Goal: Transaction & Acquisition: Purchase product/service

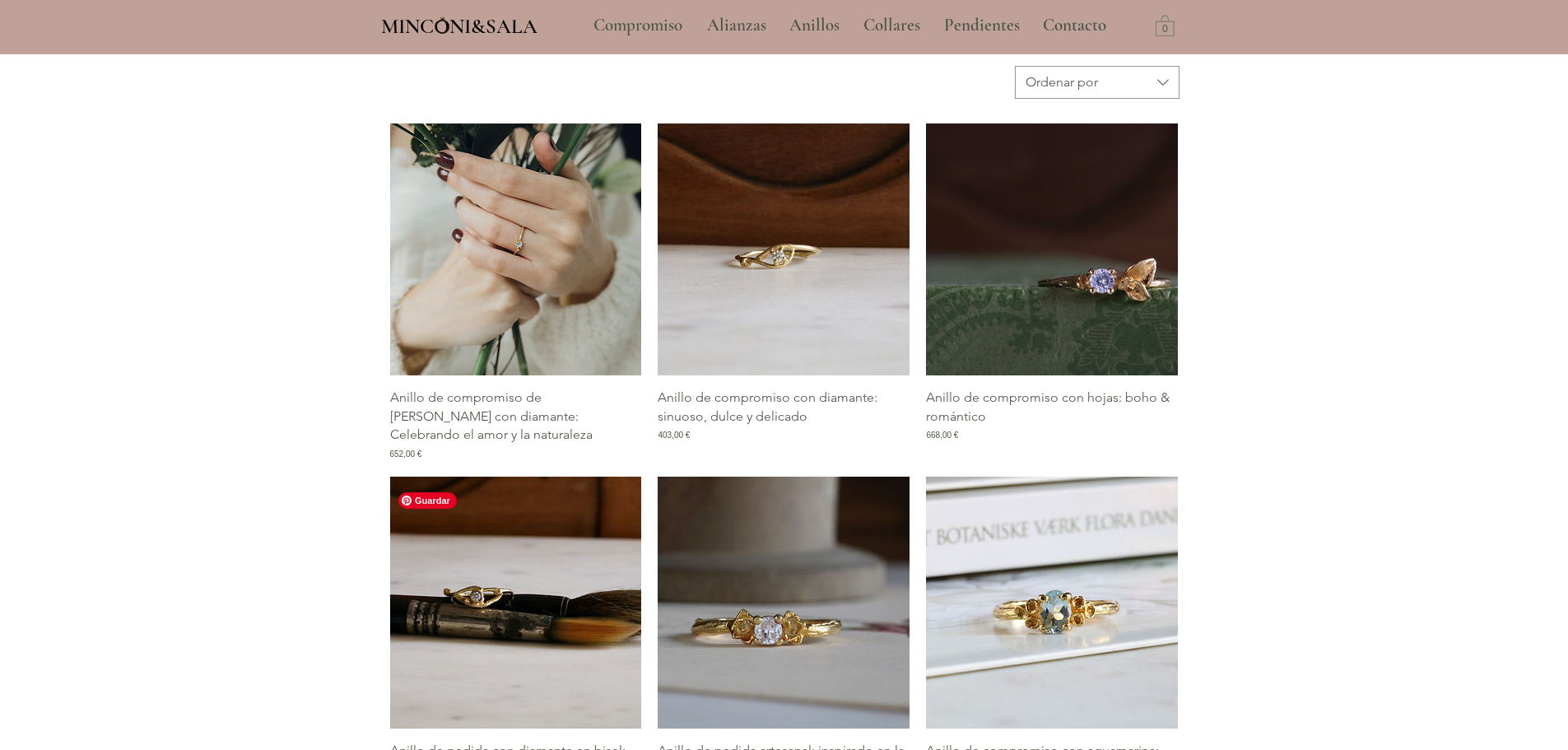
scroll to position [741, 0]
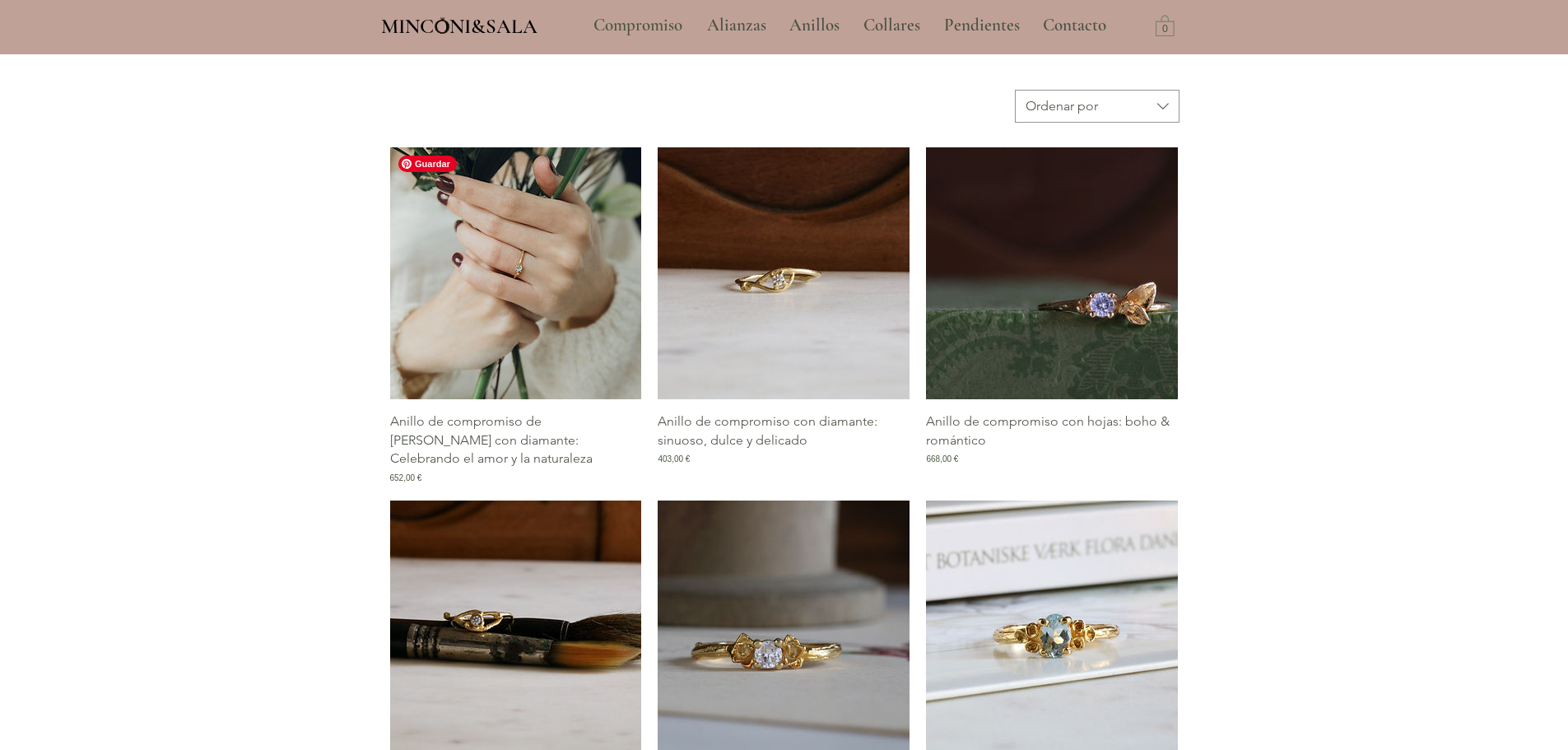
click at [479, 320] on img "Galería de Anillo de compromiso de rama con diamante: Celebrando el amor y la n…" at bounding box center [516, 273] width 252 height 252
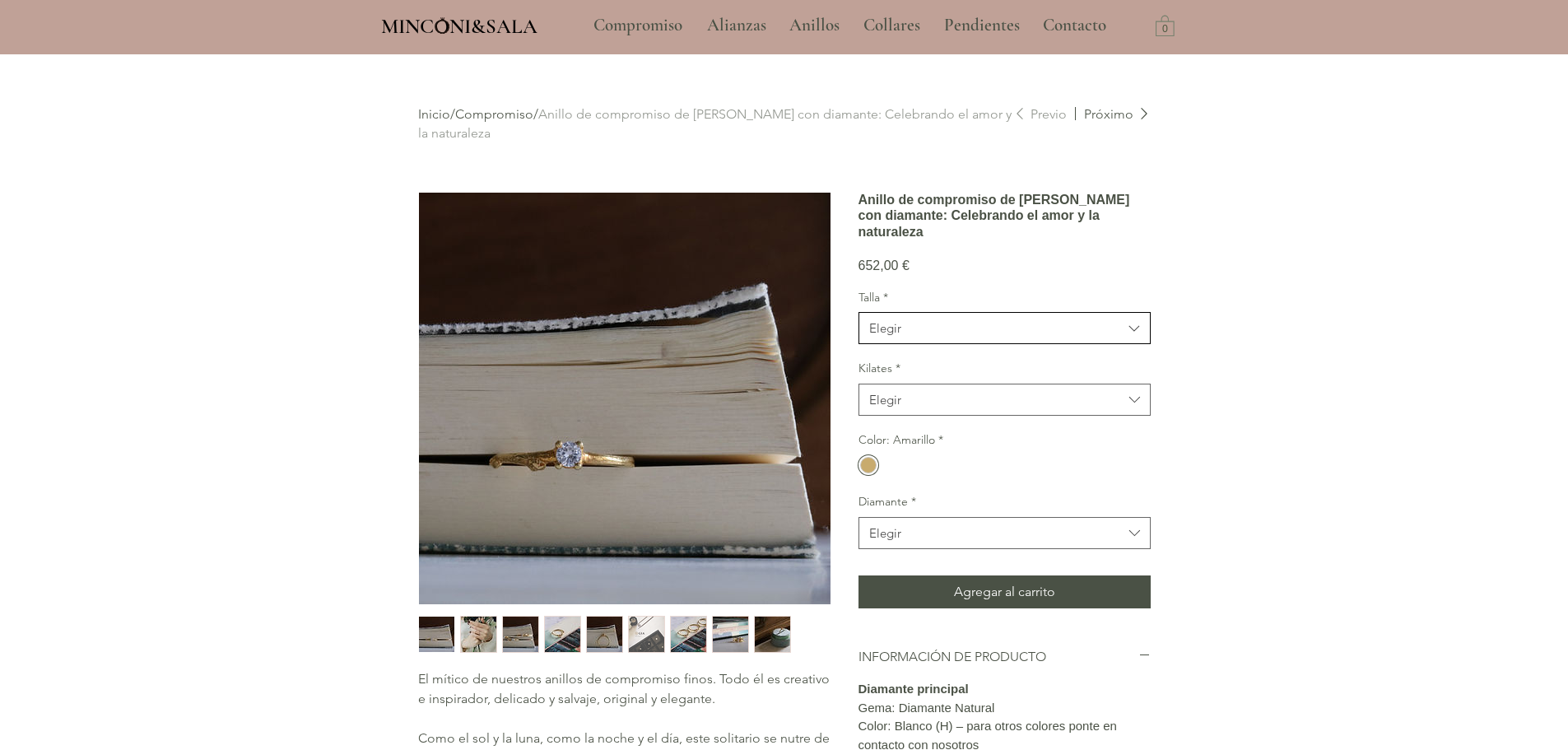
click at [983, 336] on span "Elegir" at bounding box center [996, 328] width 253 height 17
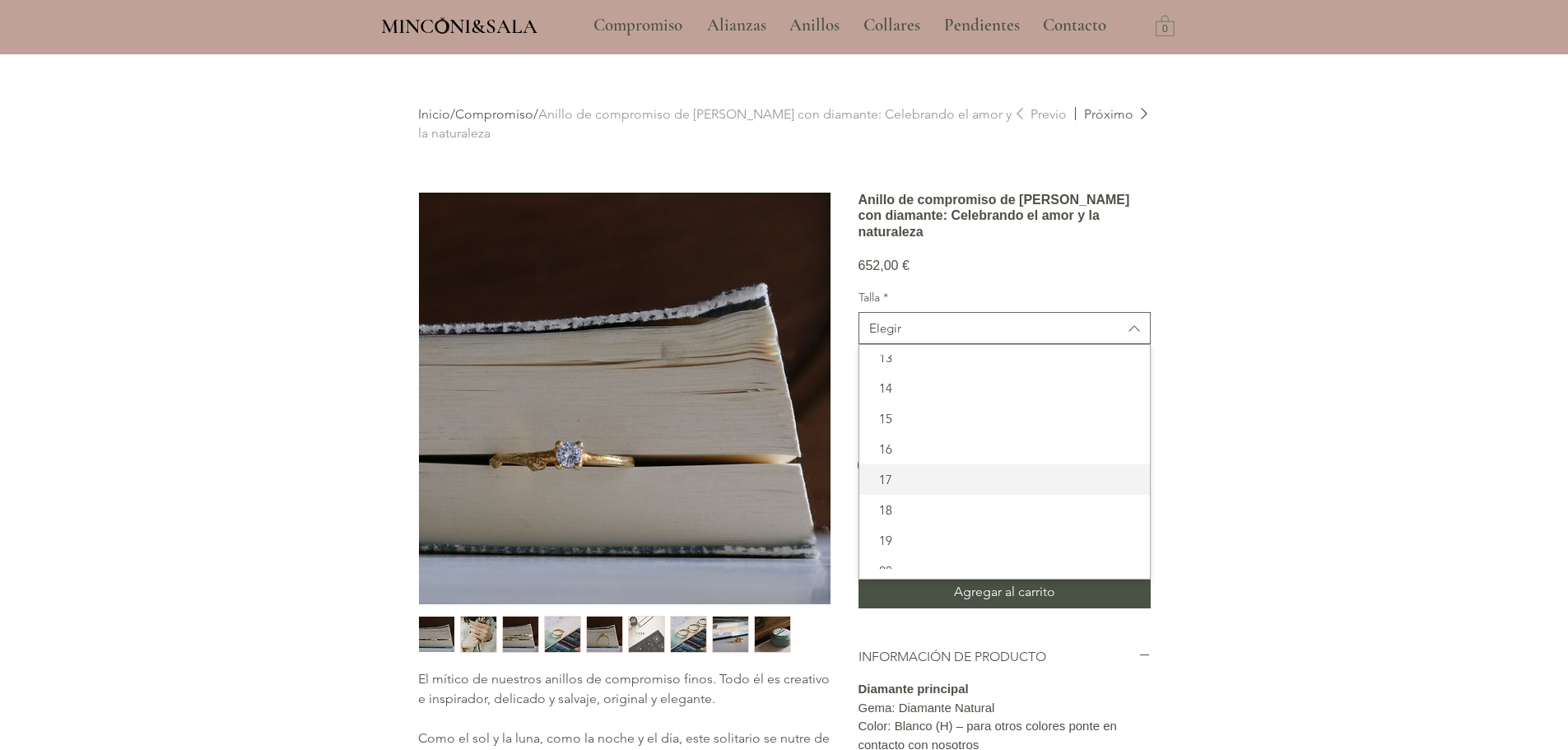
click at [917, 488] on span "17" at bounding box center [1004, 479] width 271 height 17
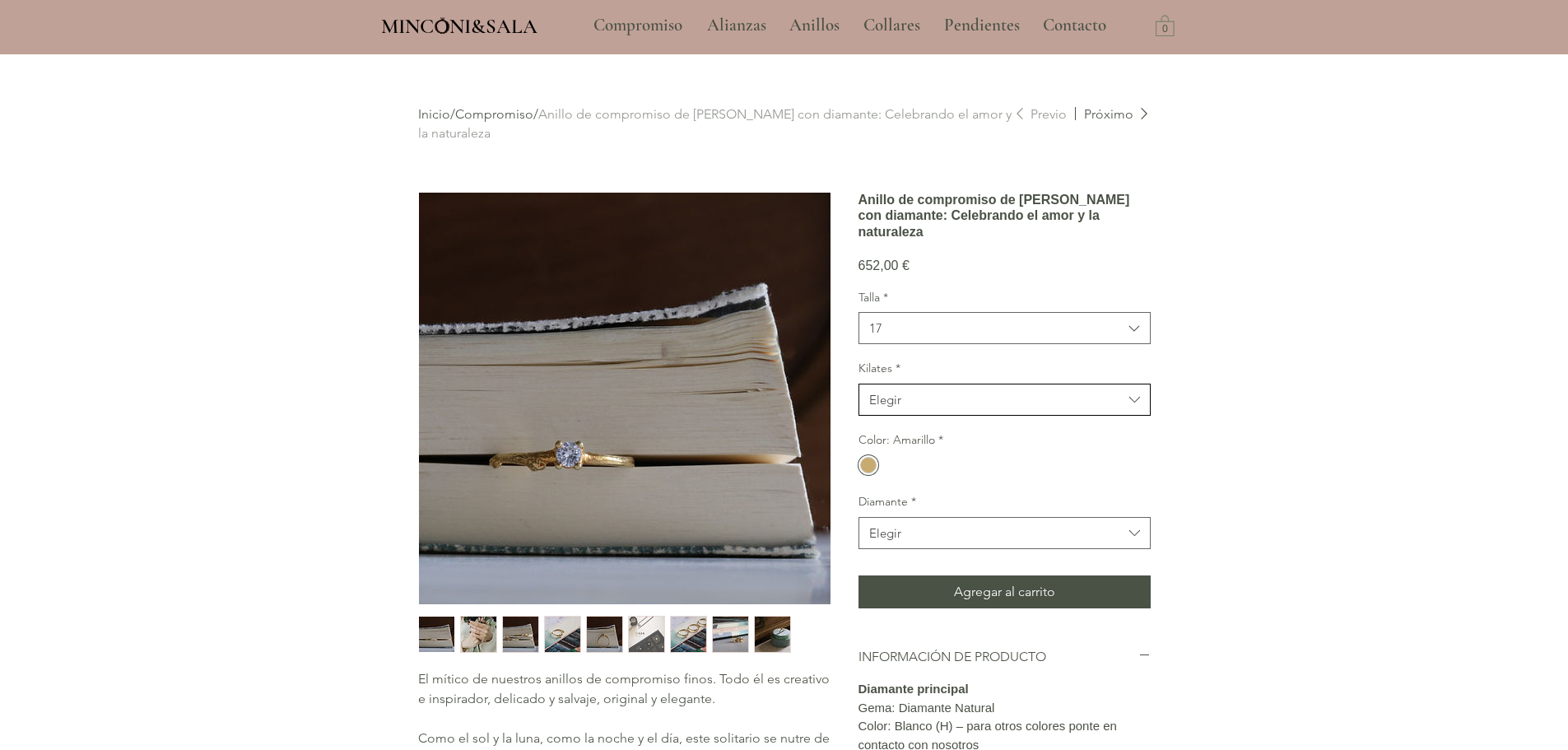
click at [997, 408] on span "Elegir" at bounding box center [996, 400] width 253 height 17
click at [935, 487] on div "14kt" at bounding box center [1005, 472] width 291 height 30
click at [966, 408] on span "14kt" at bounding box center [996, 400] width 253 height 17
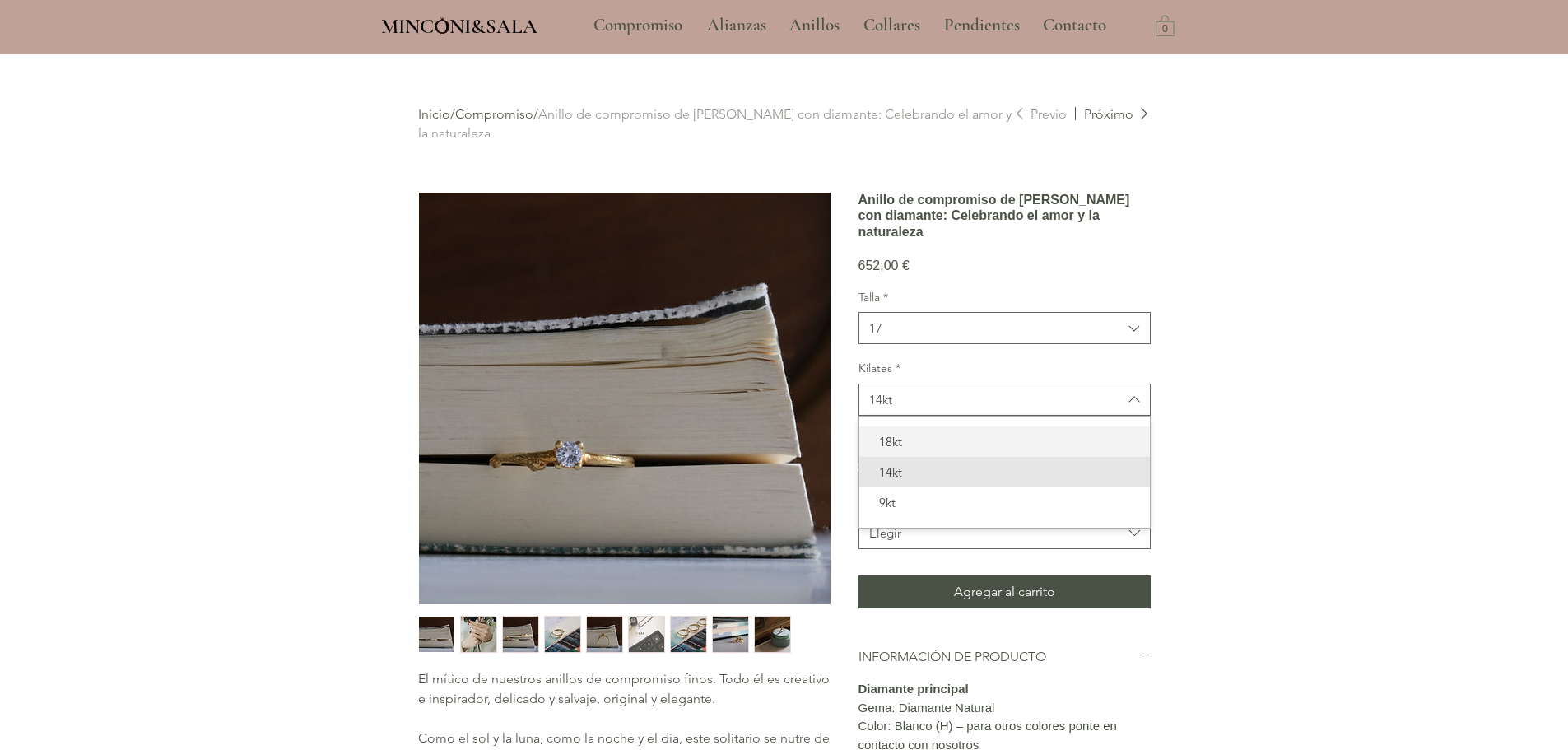
click at [939, 451] on span "18kt" at bounding box center [1004, 441] width 271 height 17
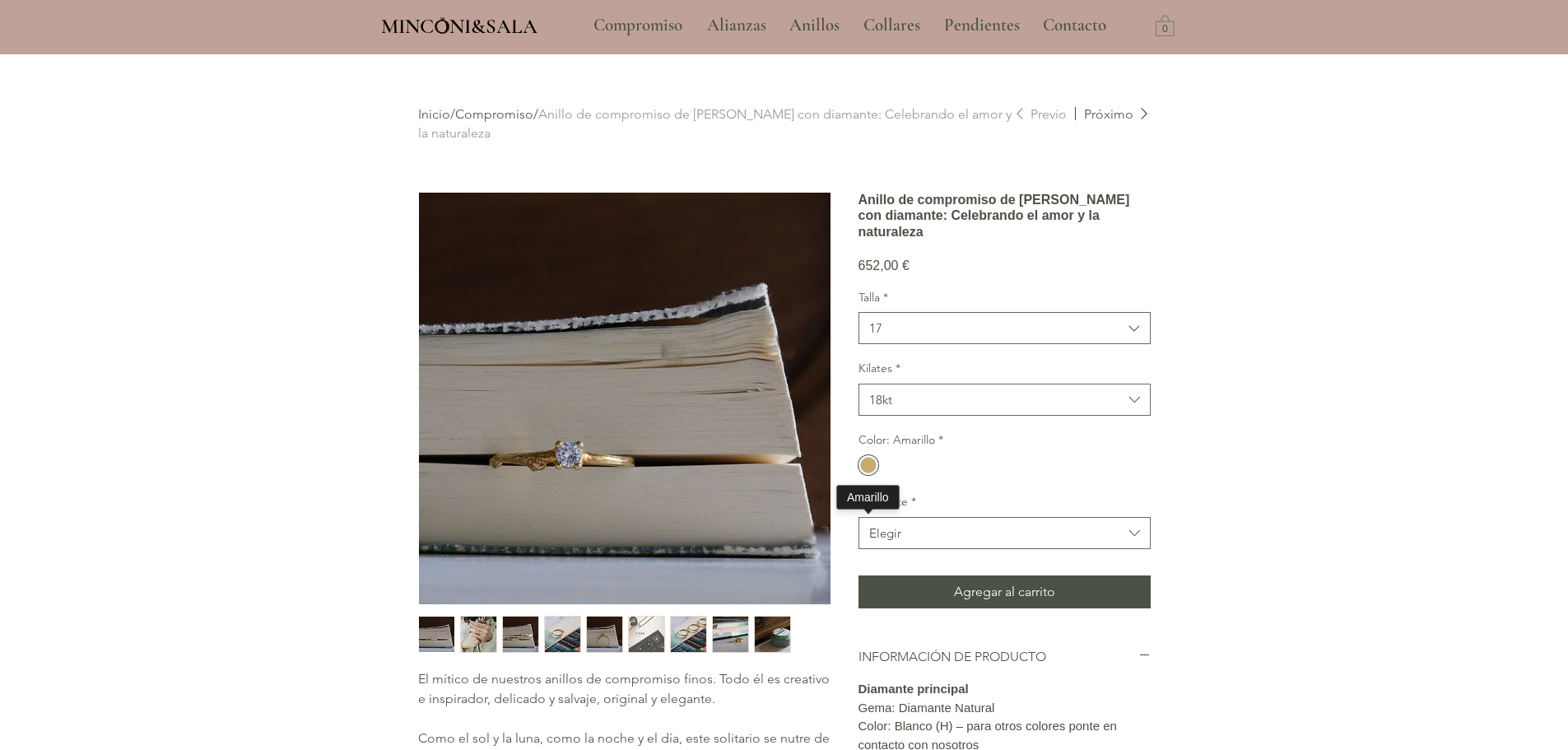
click at [866, 473] on div "main content" at bounding box center [868, 465] width 16 height 16
click at [874, 473] on div "main content" at bounding box center [868, 465] width 16 height 16
click at [1115, 477] on div "Color: Amarillo *" at bounding box center [1004, 454] width 292 height 45
click at [995, 541] on span "Elegir" at bounding box center [996, 533] width 253 height 17
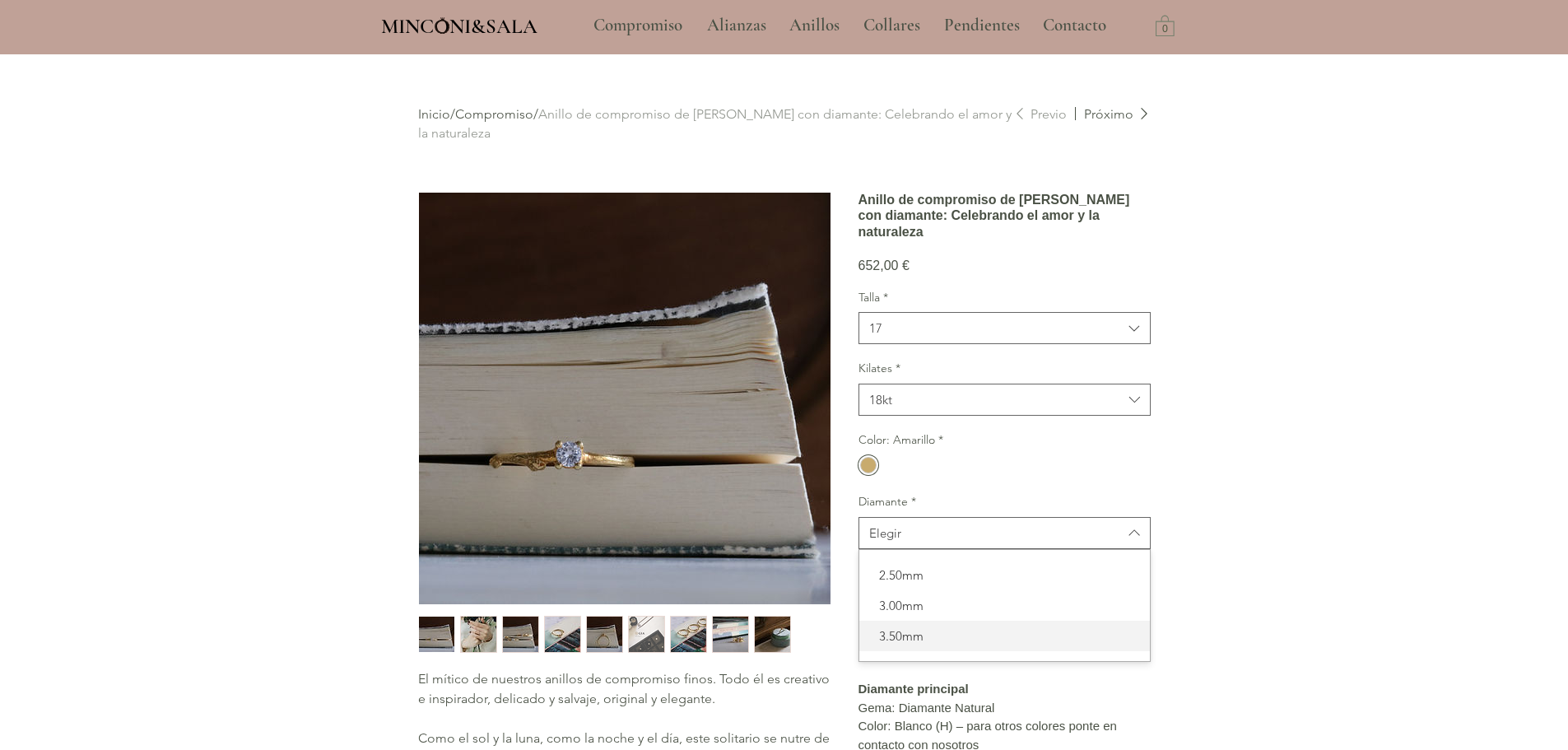
click at [929, 644] on span "3.50mm" at bounding box center [1004, 636] width 271 height 17
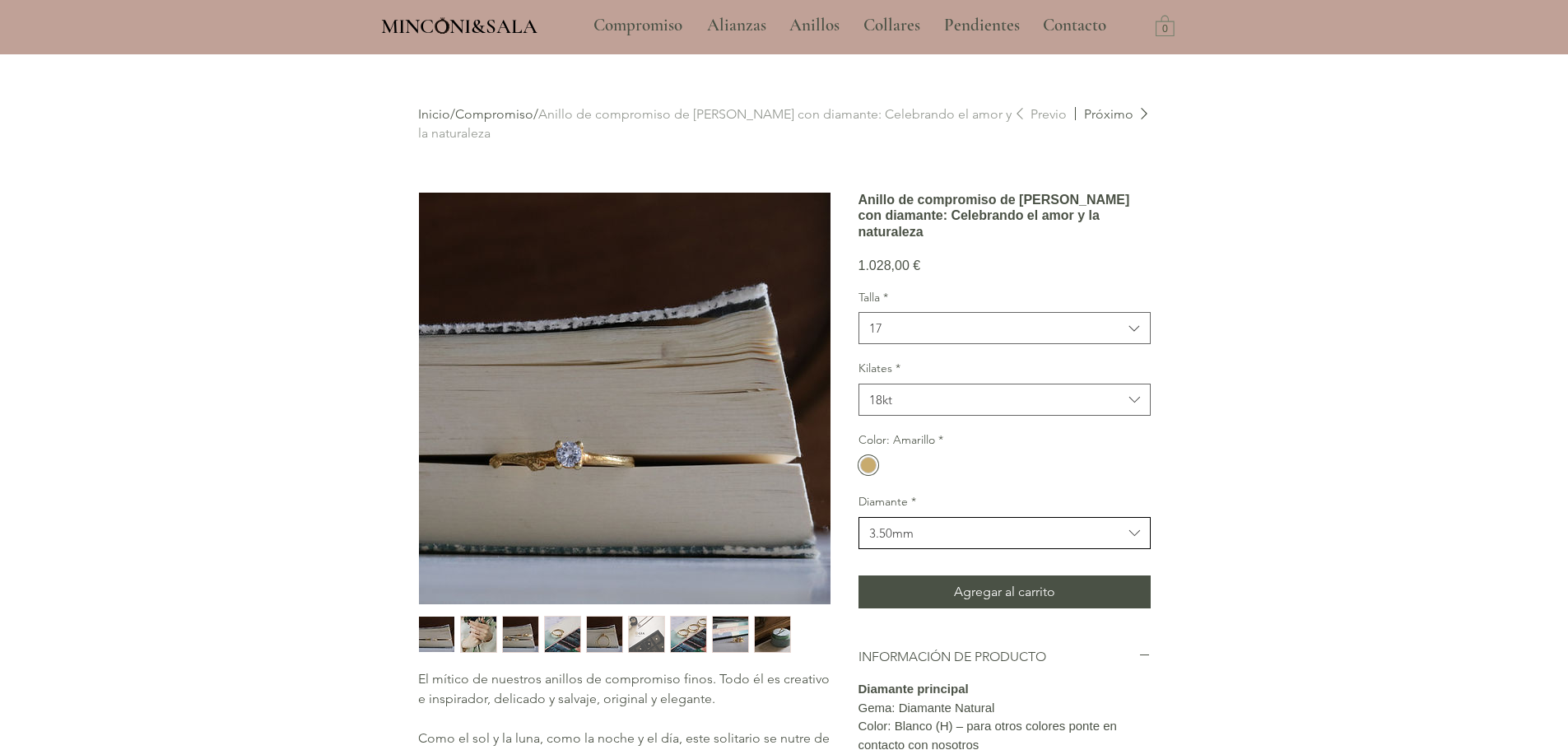
click at [987, 549] on button "3.50mm" at bounding box center [1004, 533] width 292 height 32
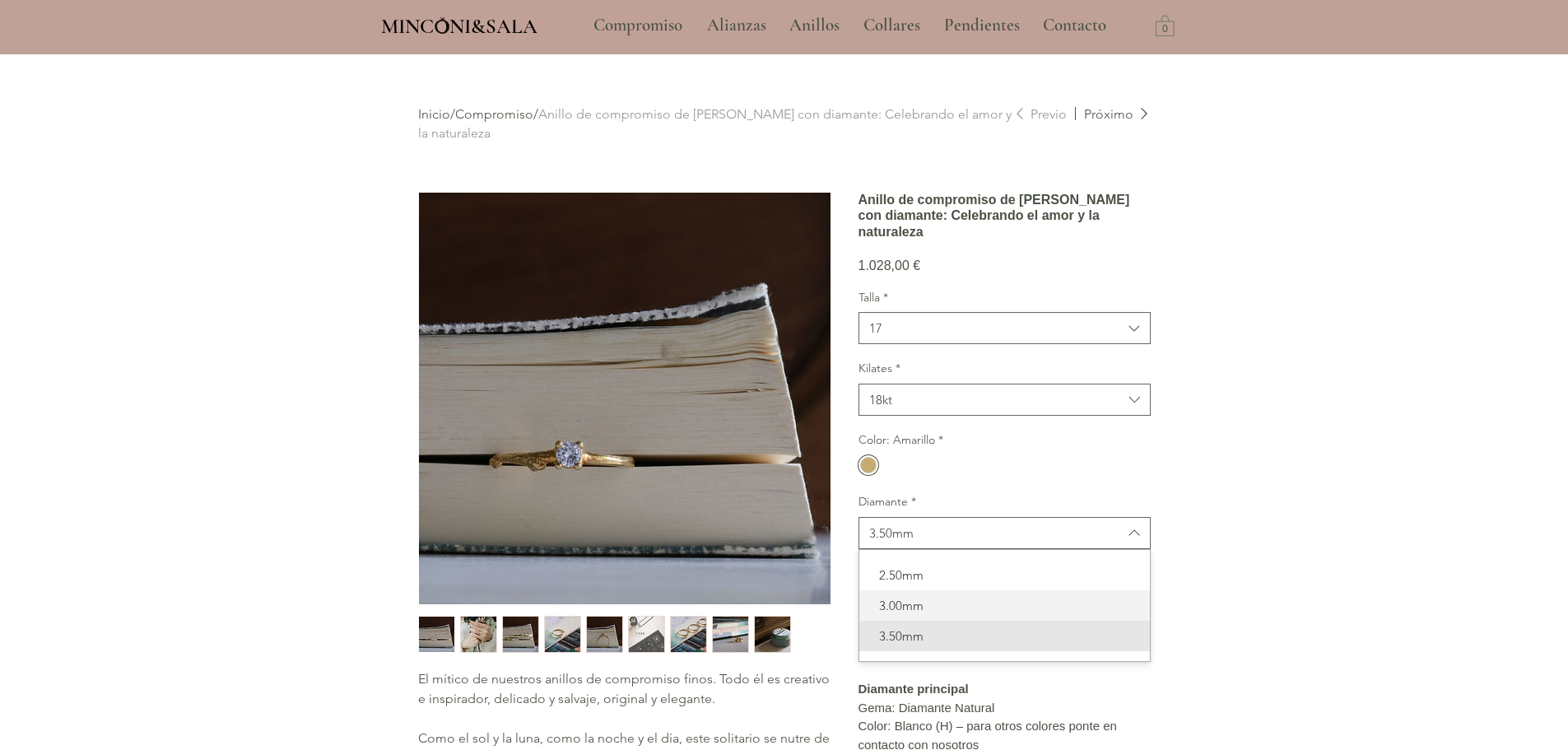
click at [960, 614] on span "3.00mm" at bounding box center [1004, 605] width 271 height 17
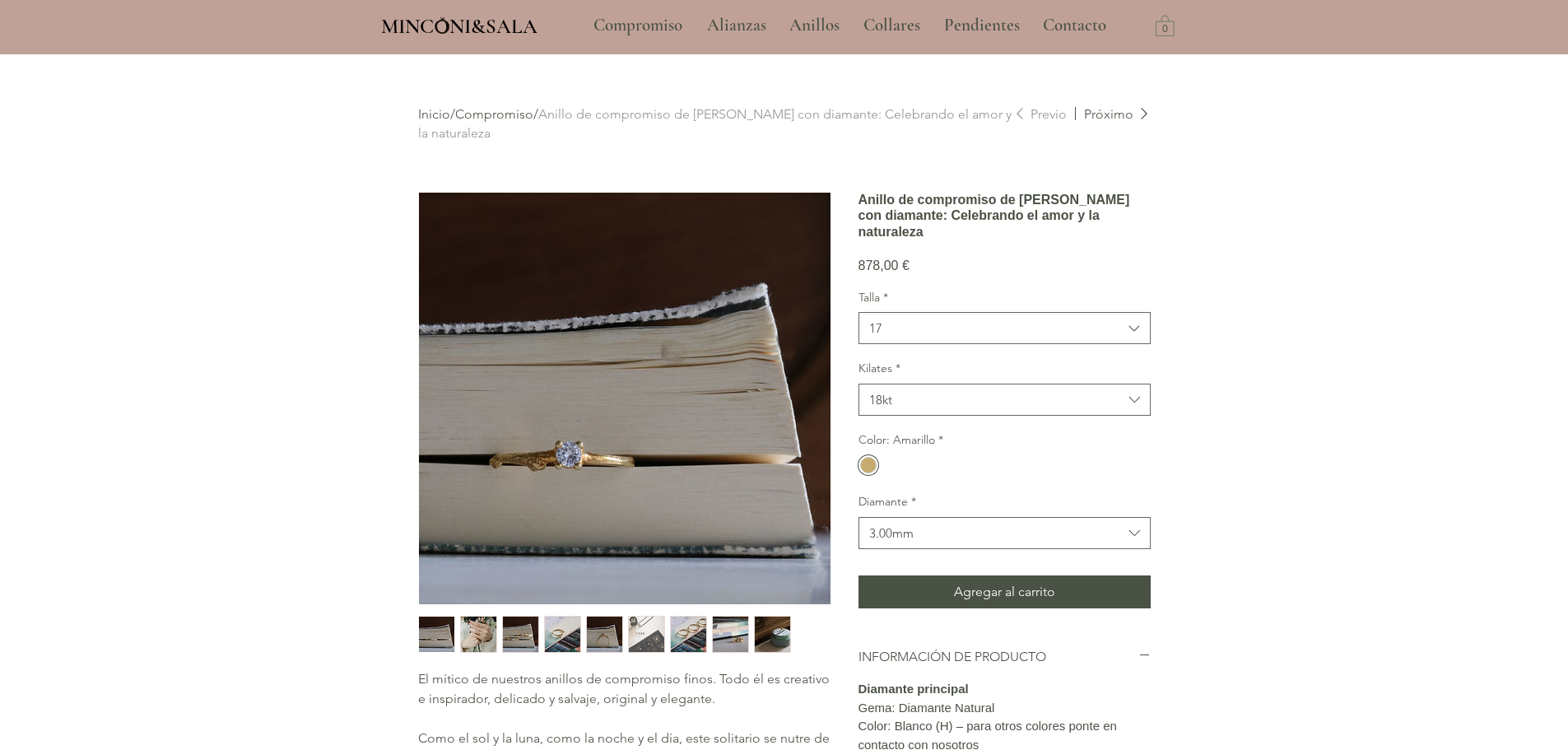
click at [1387, 534] on div "main content" at bounding box center [784, 655] width 1568 height 1201
click at [1321, 200] on div "main content" at bounding box center [784, 655] width 1568 height 1201
